Goal: Information Seeking & Learning: Understand process/instructions

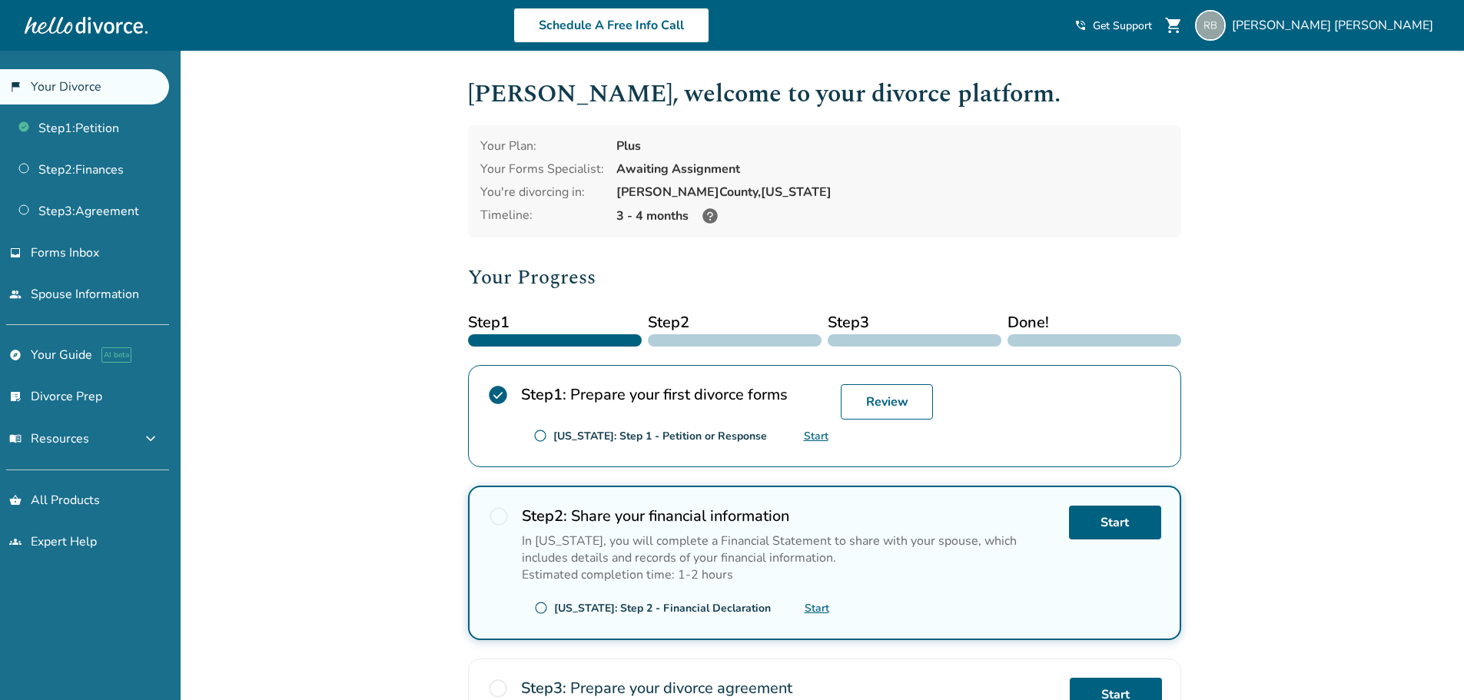
click at [1152, 27] on span "Get Support" at bounding box center [1122, 25] width 59 height 15
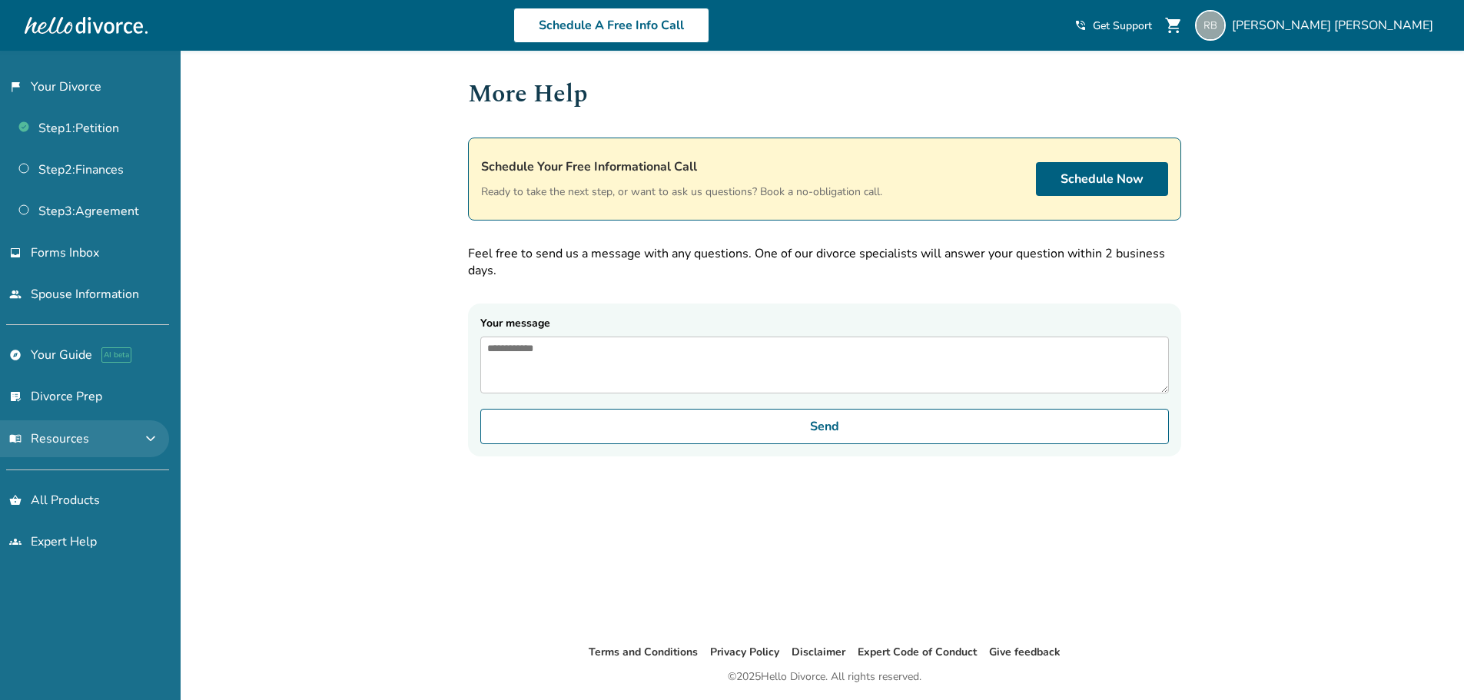
click at [135, 441] on button "menu_book Resources expand_more" at bounding box center [84, 438] width 169 height 37
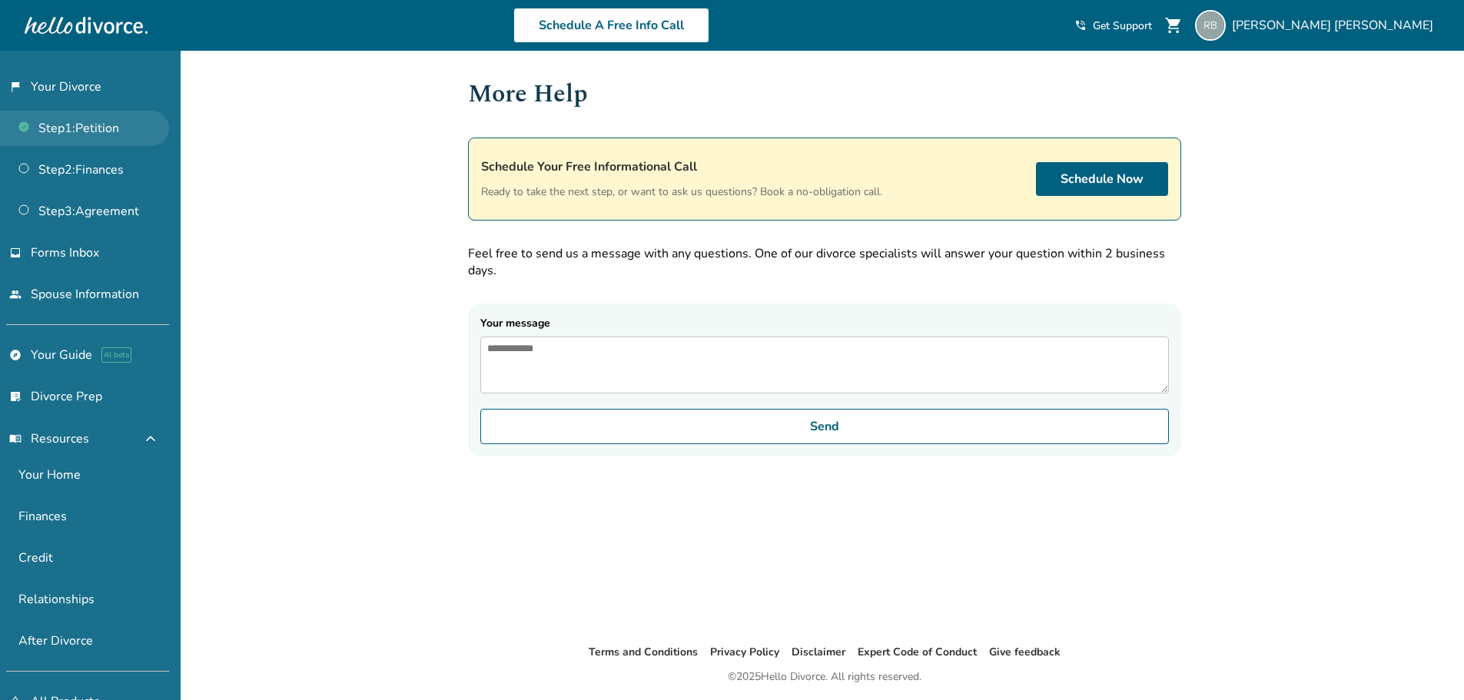
click at [101, 135] on link "Step 1 : Petition" at bounding box center [84, 128] width 169 height 35
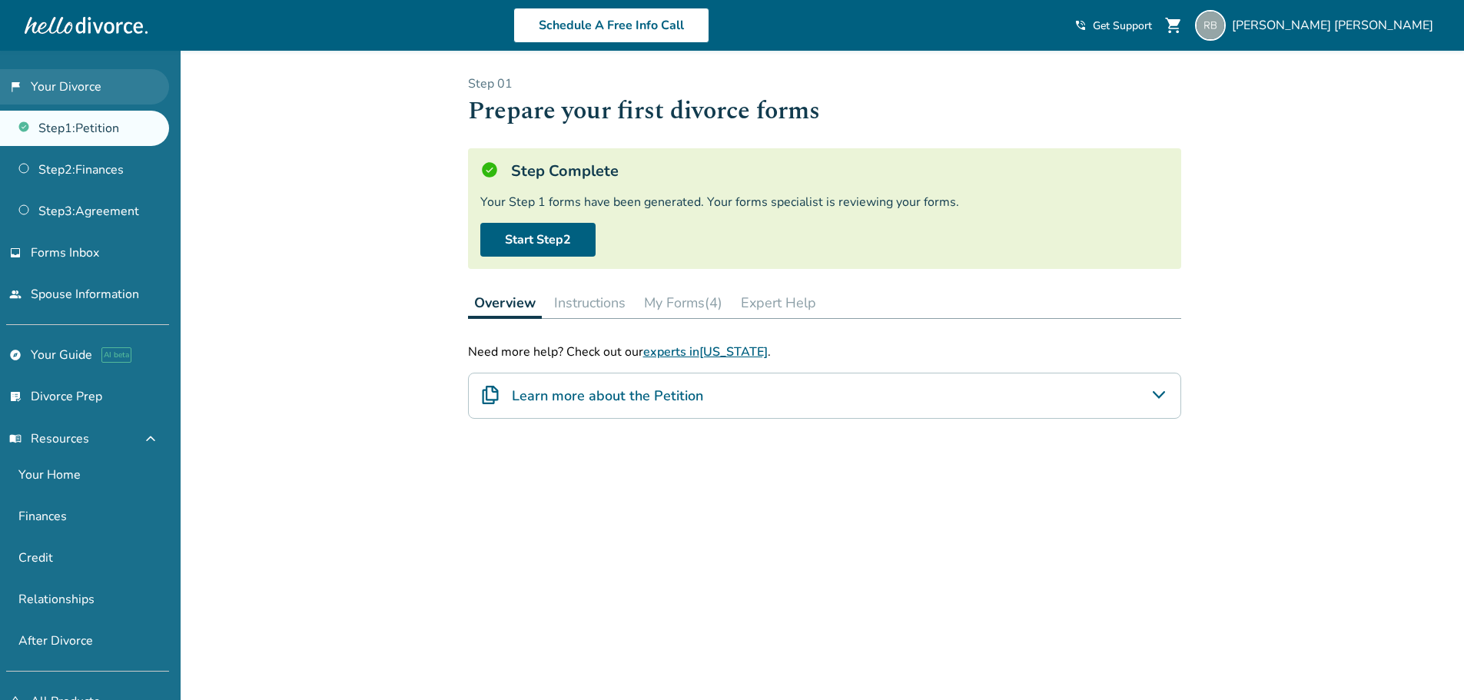
click at [52, 95] on link "flag_2 Your Divorce" at bounding box center [84, 86] width 169 height 35
